Goal: Entertainment & Leisure: Consume media (video, audio)

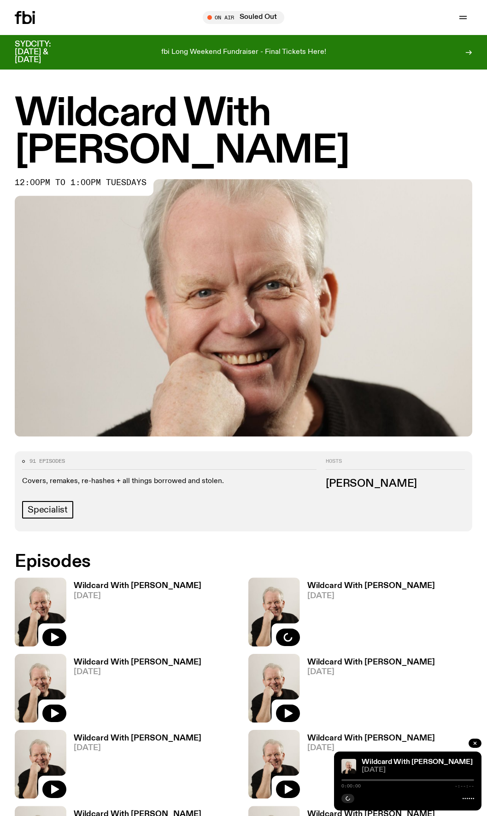
click at [107, 589] on h3 "Wildcard With [PERSON_NAME]" at bounding box center [138, 586] width 128 height 8
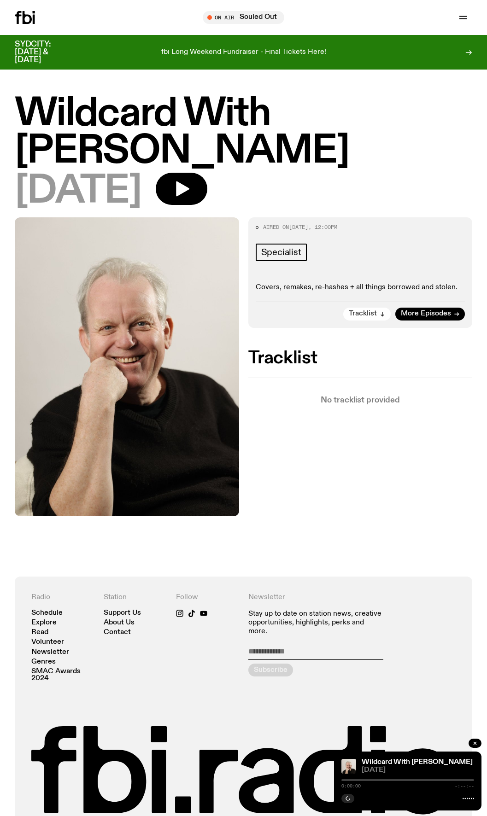
click at [370, 312] on span "Tracklist" at bounding box center [363, 313] width 28 height 7
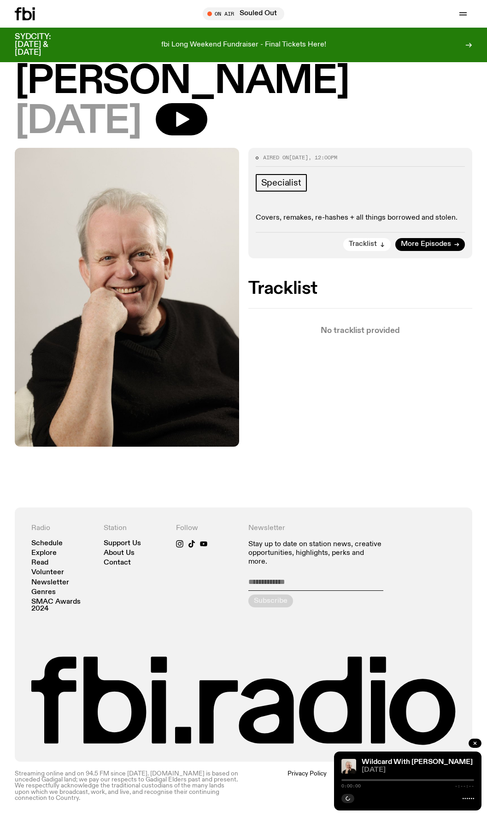
scroll to position [62, 0]
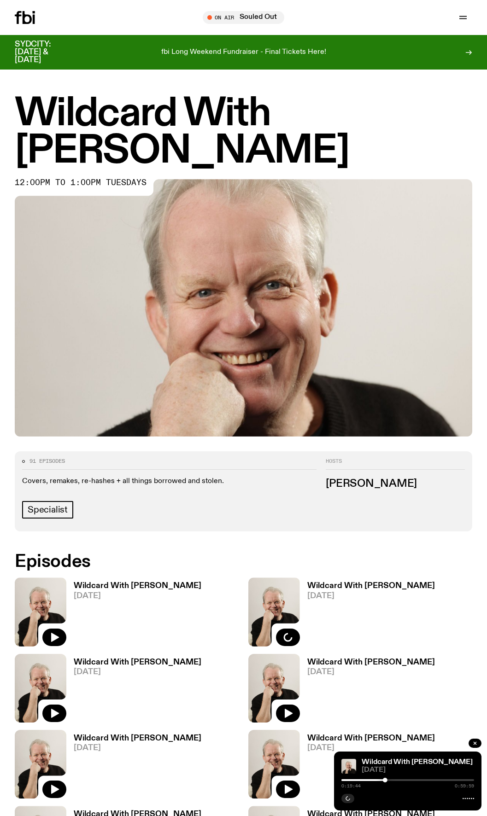
click at [348, 586] on h3 "Wildcard With [PERSON_NAME]" at bounding box center [371, 586] width 128 height 8
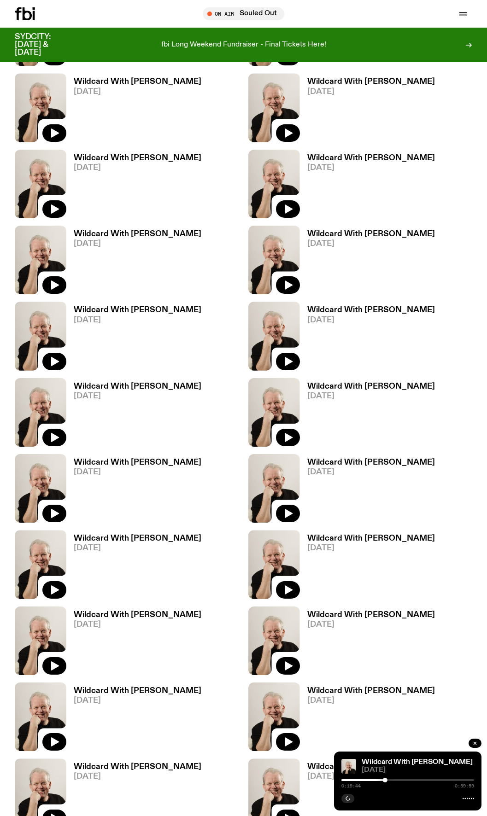
scroll to position [730, 0]
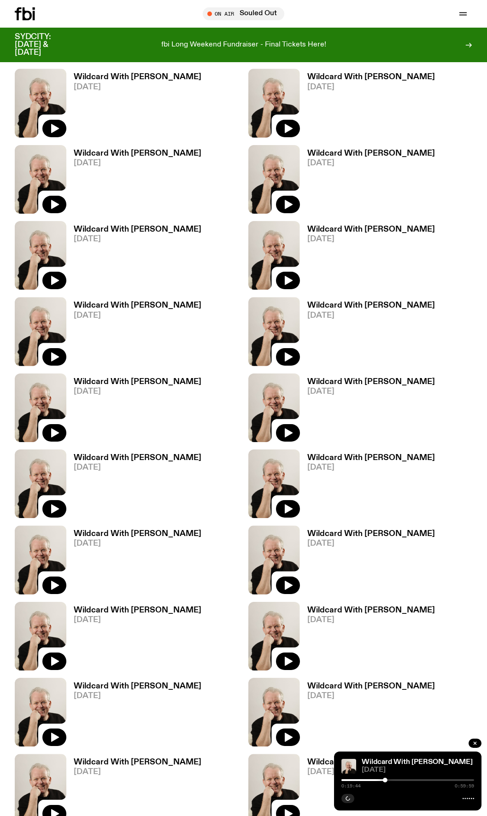
click at [150, 605] on div "Wildcard With Stuart Coupe 06.05.25" at bounding box center [133, 636] width 135 height 69
click at [149, 610] on h3 "Wildcard With [PERSON_NAME]" at bounding box center [138, 611] width 128 height 8
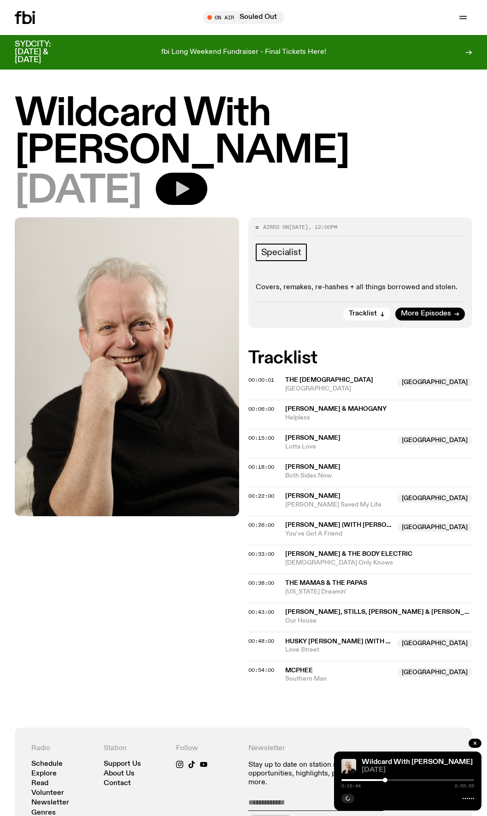
click at [191, 196] on icon "button" at bounding box center [181, 189] width 18 height 18
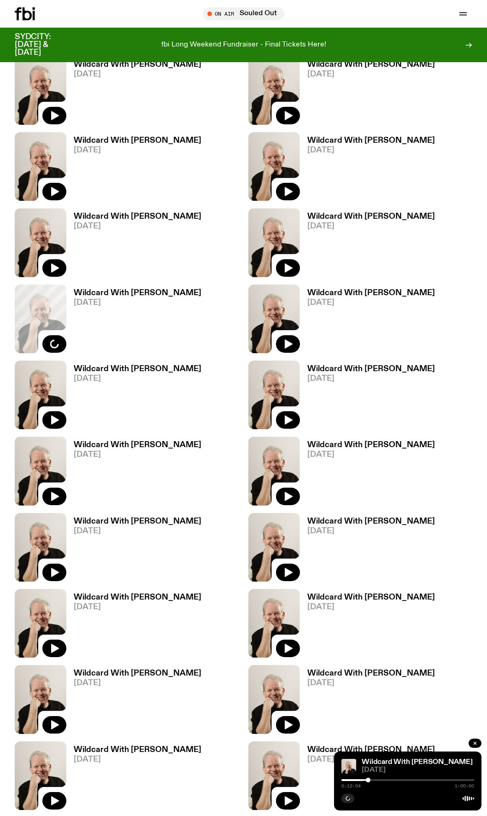
scroll to position [1183, 0]
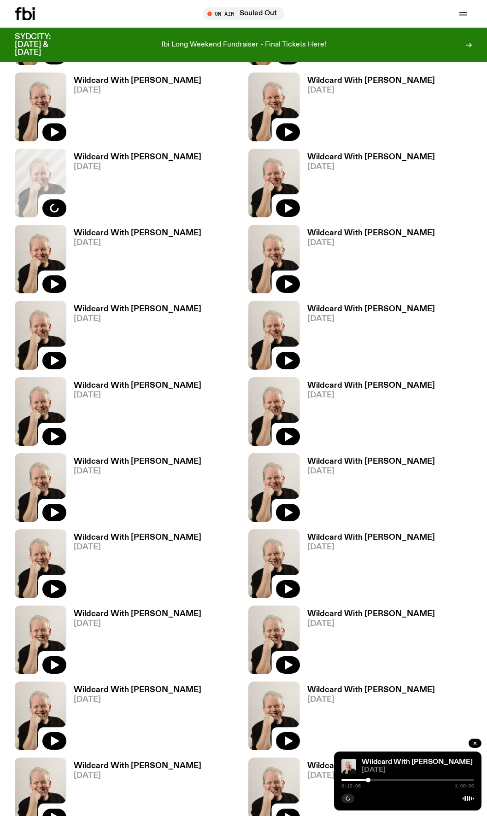
click at [113, 615] on h3 "Wildcard With [PERSON_NAME]" at bounding box center [138, 614] width 128 height 8
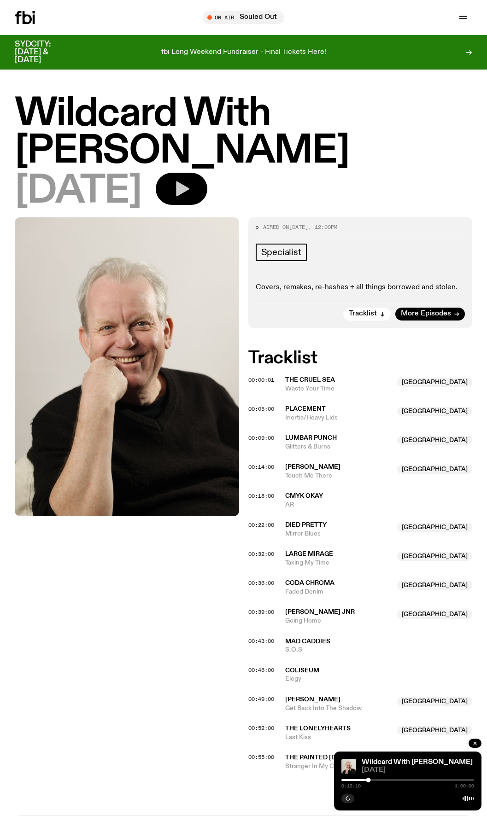
click at [191, 193] on icon "button" at bounding box center [181, 189] width 18 height 18
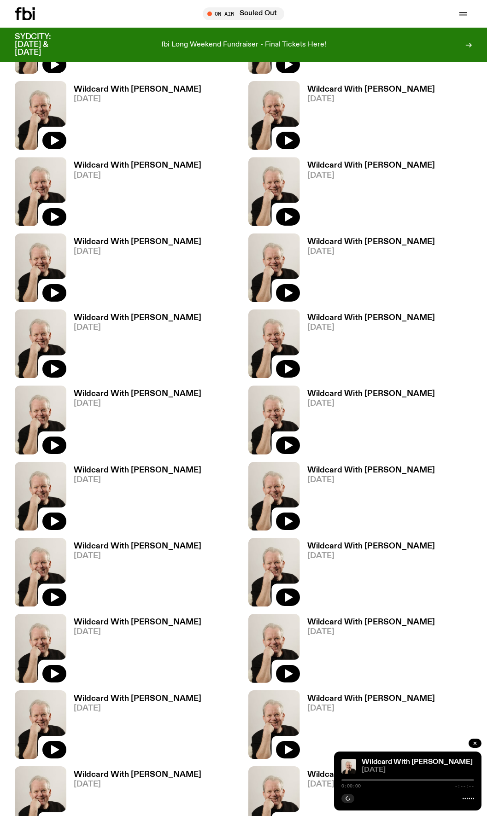
scroll to position [1100, 0]
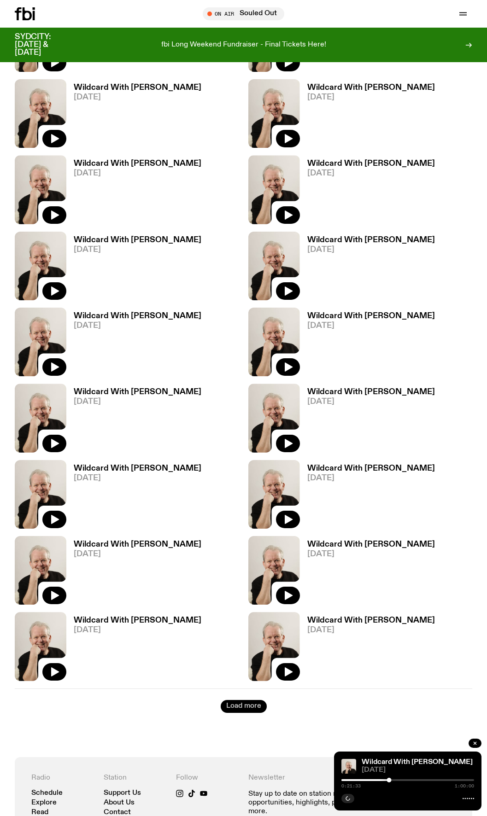
click at [251, 707] on button "Load more" at bounding box center [244, 706] width 46 height 13
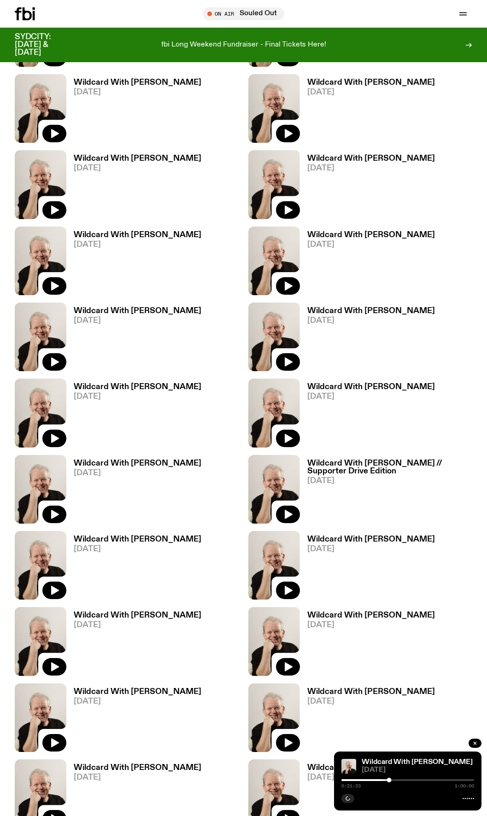
scroll to position [2159, 0]
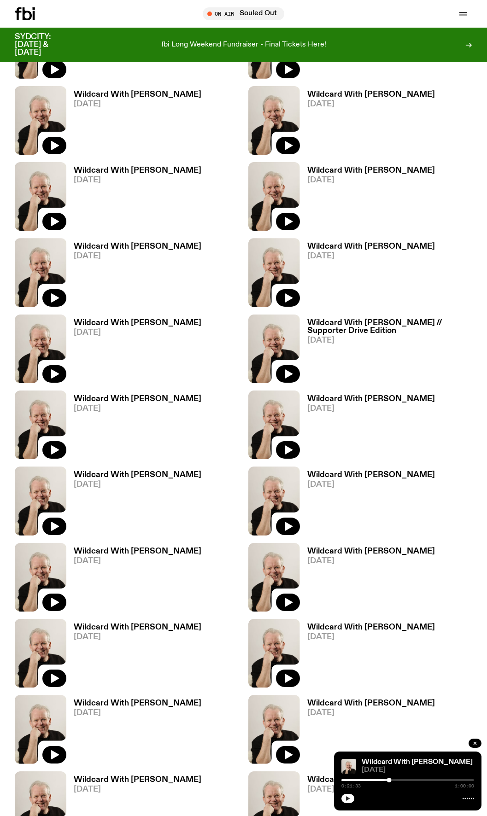
click at [345, 799] on icon "button" at bounding box center [348, 799] width 6 height 6
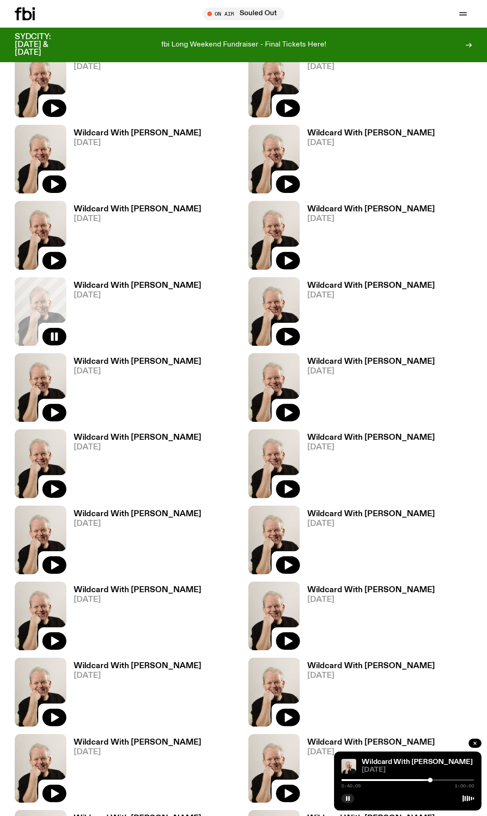
scroll to position [1509, 0]
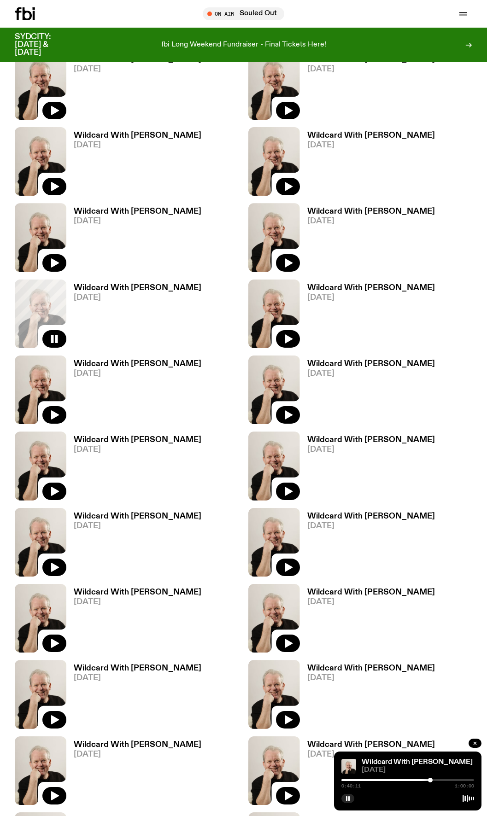
click at [152, 288] on h3 "Wildcard With [PERSON_NAME]" at bounding box center [138, 288] width 128 height 8
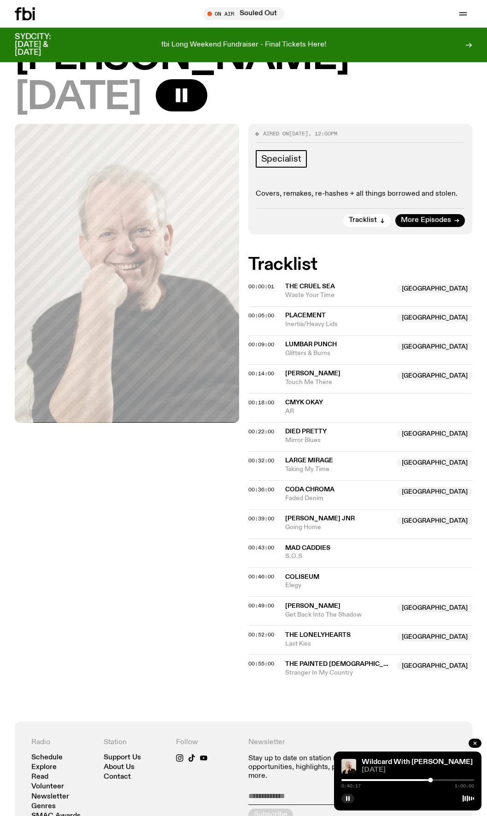
scroll to position [90, 0]
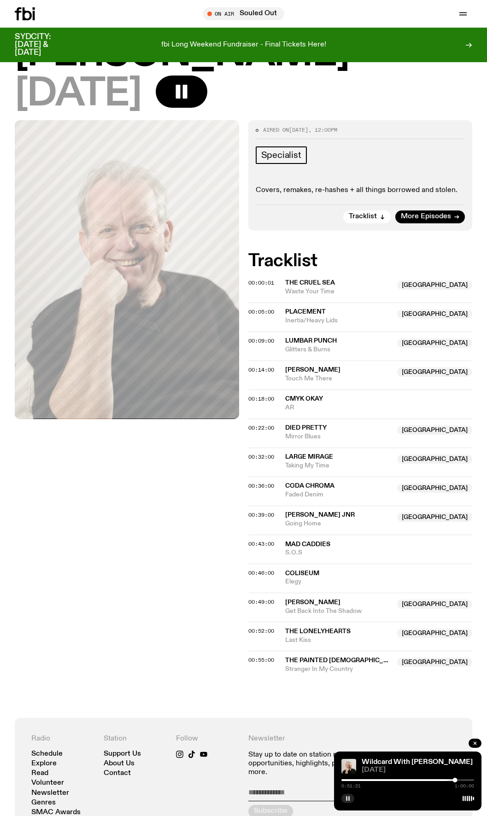
click at [347, 799] on rect "button" at bounding box center [346, 798] width 1 height 5
